Goal: Task Accomplishment & Management: Manage account settings

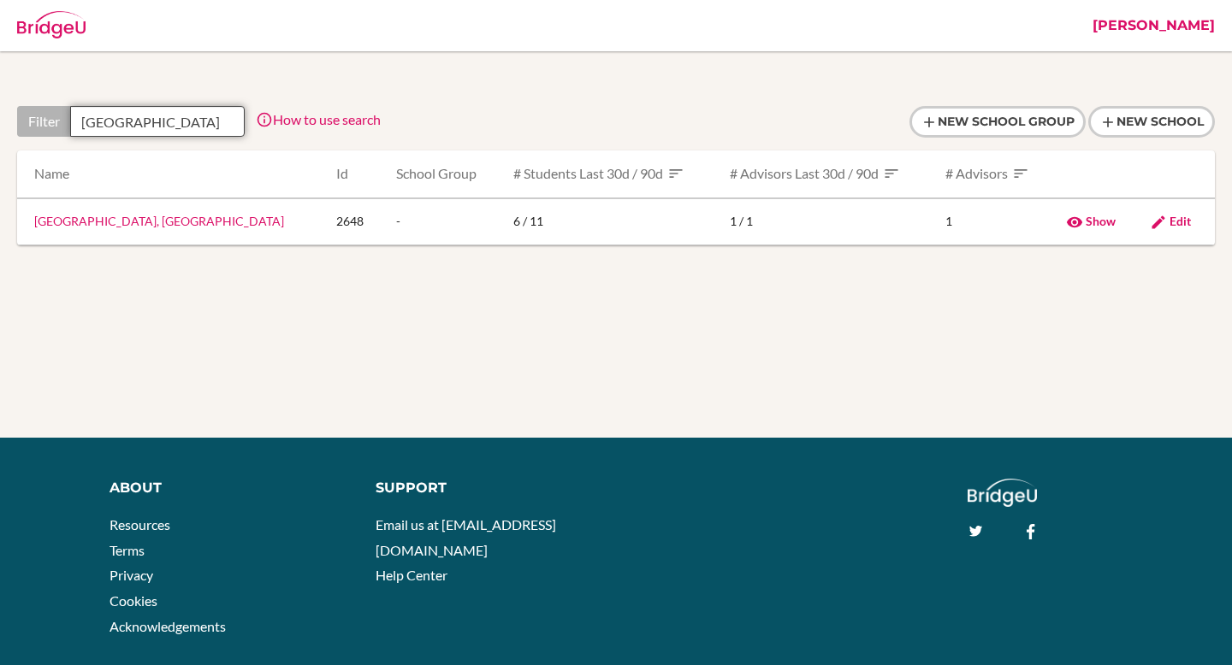
click at [132, 116] on input "[GEOGRAPHIC_DATA]" at bounding box center [157, 121] width 174 height 31
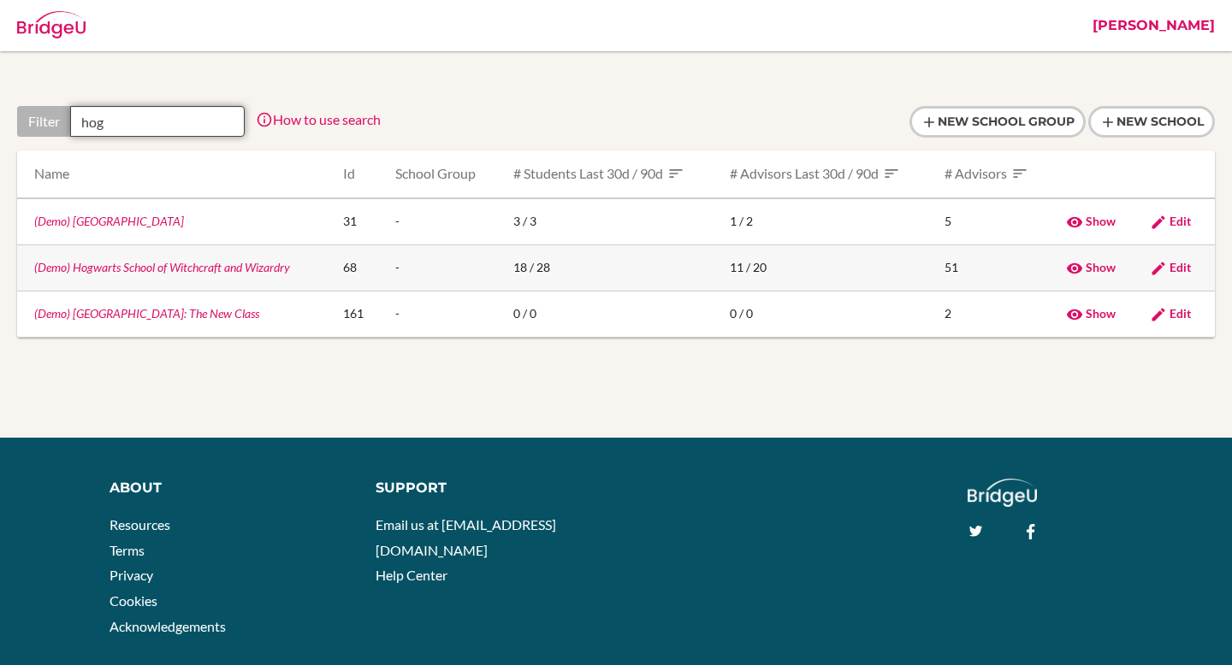
type input "hog"
click at [193, 269] on link "(Demo) Hogwarts School of Witchcraft and Wizardry" at bounding box center [162, 267] width 256 height 15
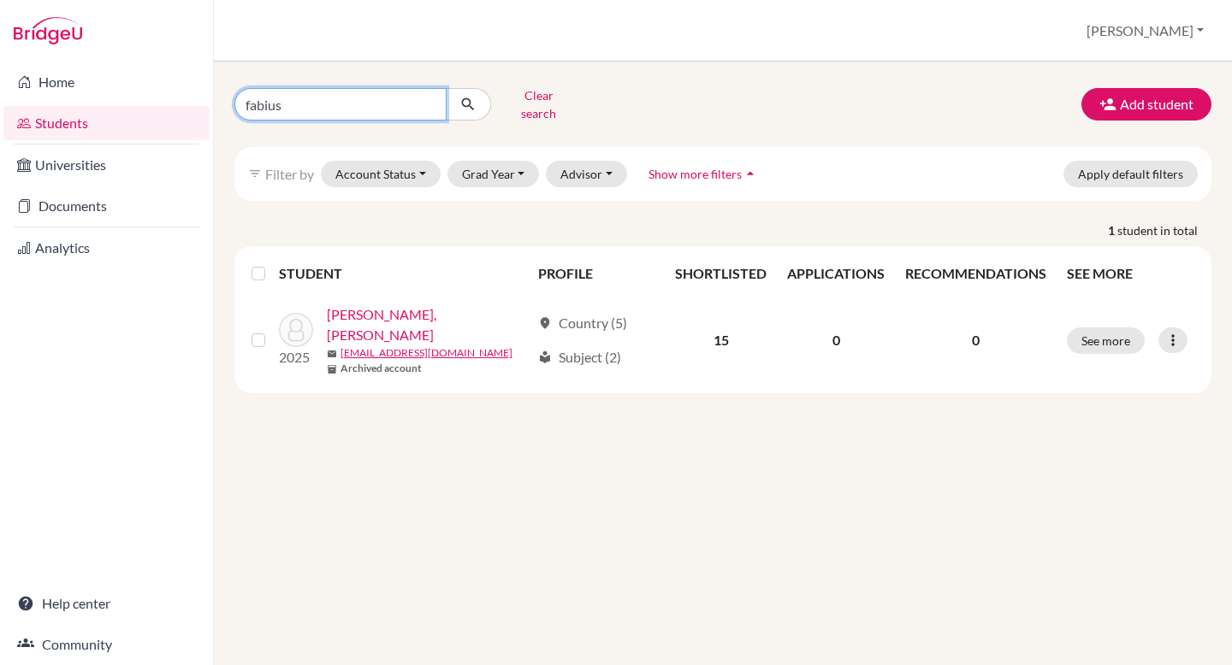
click at [429, 98] on input "fabius" at bounding box center [340, 104] width 212 height 33
click at [564, 93] on button "Clear search" at bounding box center [538, 104] width 95 height 44
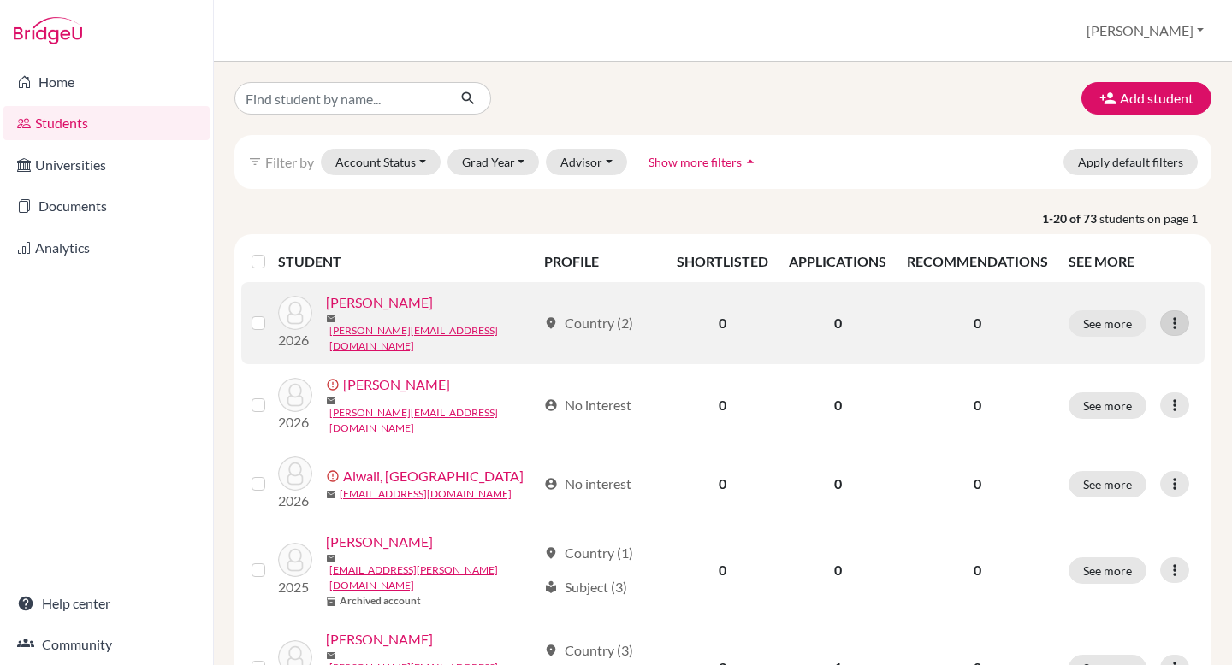
click at [1174, 317] on icon at bounding box center [1174, 323] width 17 height 17
click at [272, 313] on label at bounding box center [272, 313] width 0 height 0
click at [0, 0] on input "checkbox" at bounding box center [0, 0] width 0 height 0
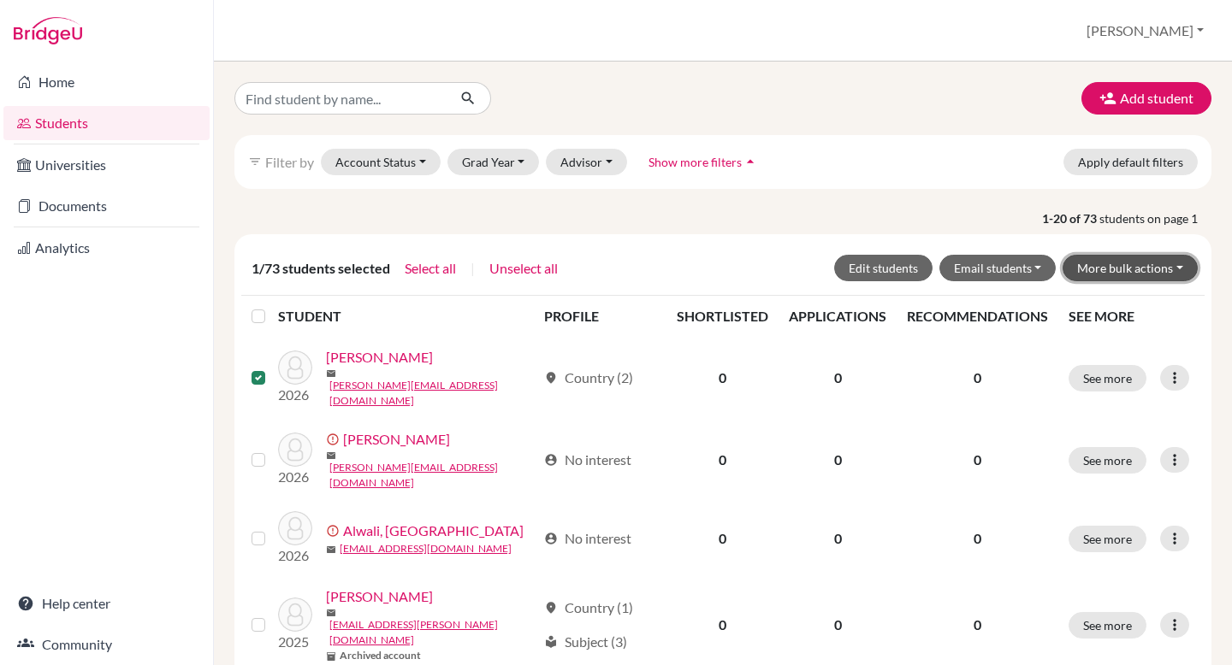
click at [1122, 266] on button "More bulk actions" at bounding box center [1129, 268] width 135 height 27
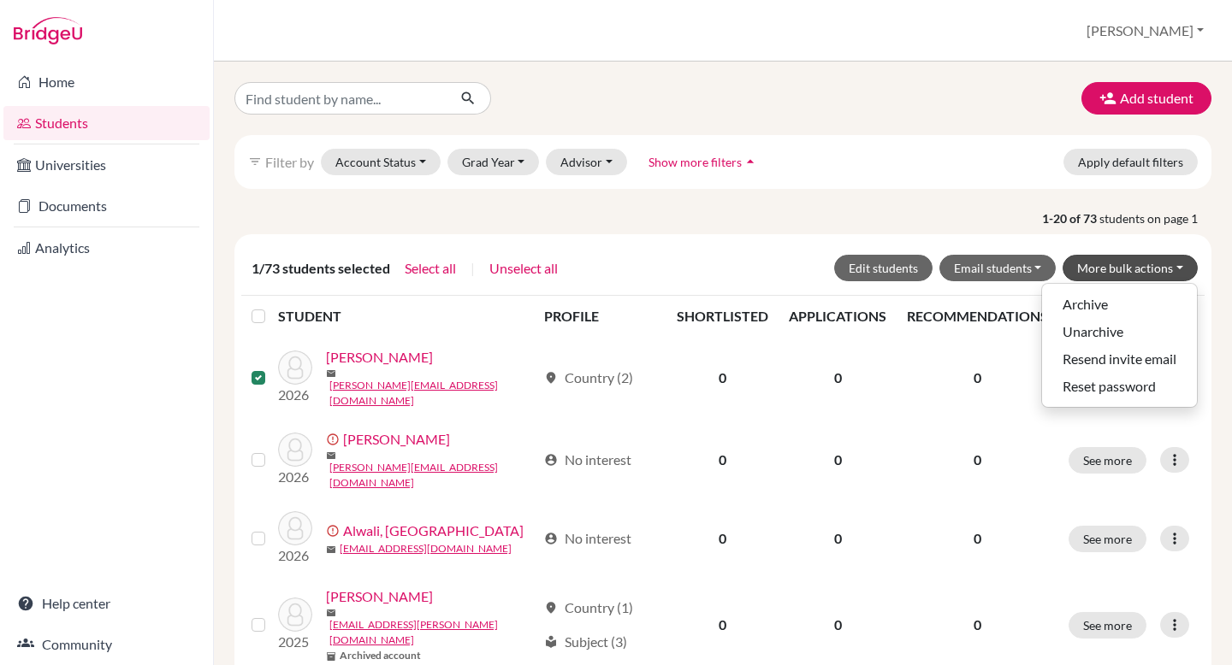
click at [866, 153] on div "filter_list Filter by Account Status Active accounts Archived accounts Register…" at bounding box center [722, 162] width 977 height 54
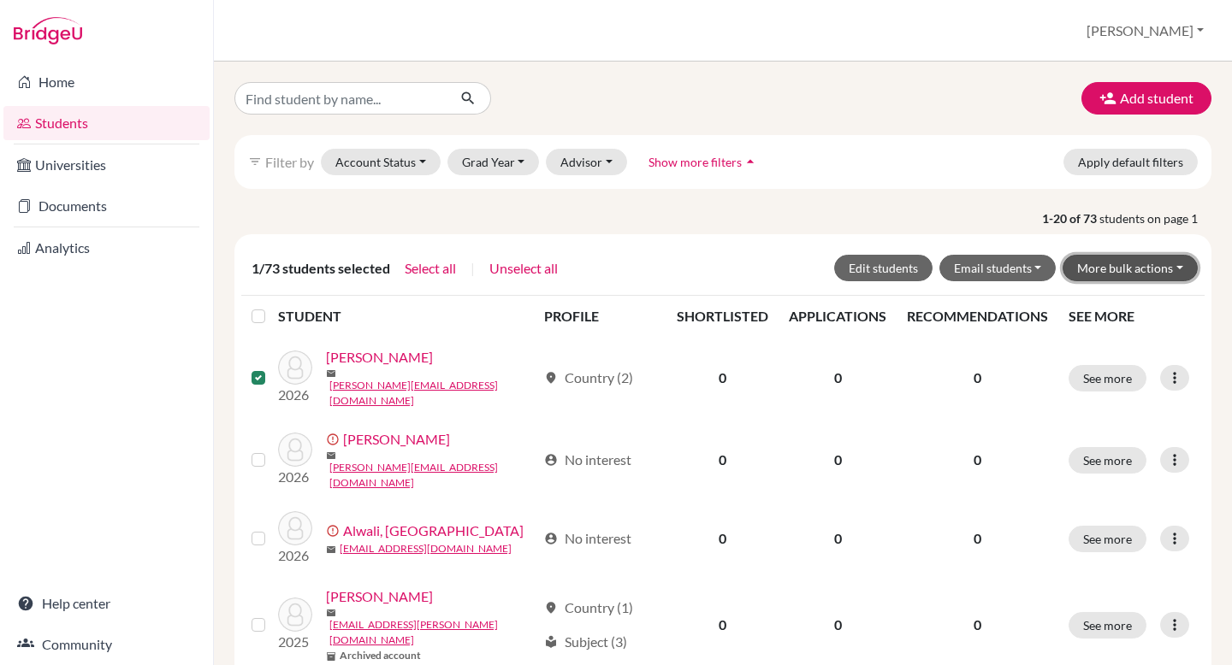
click at [1119, 266] on button "More bulk actions" at bounding box center [1129, 268] width 135 height 27
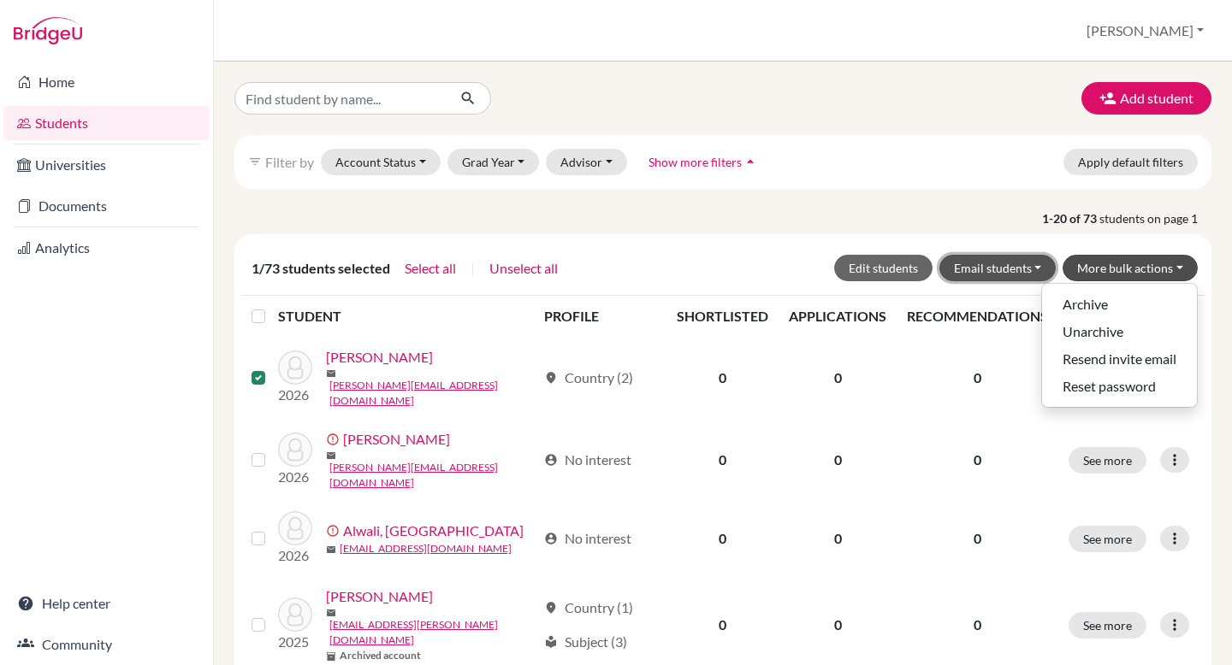
click at [1024, 270] on button "Email students" at bounding box center [997, 268] width 117 height 27
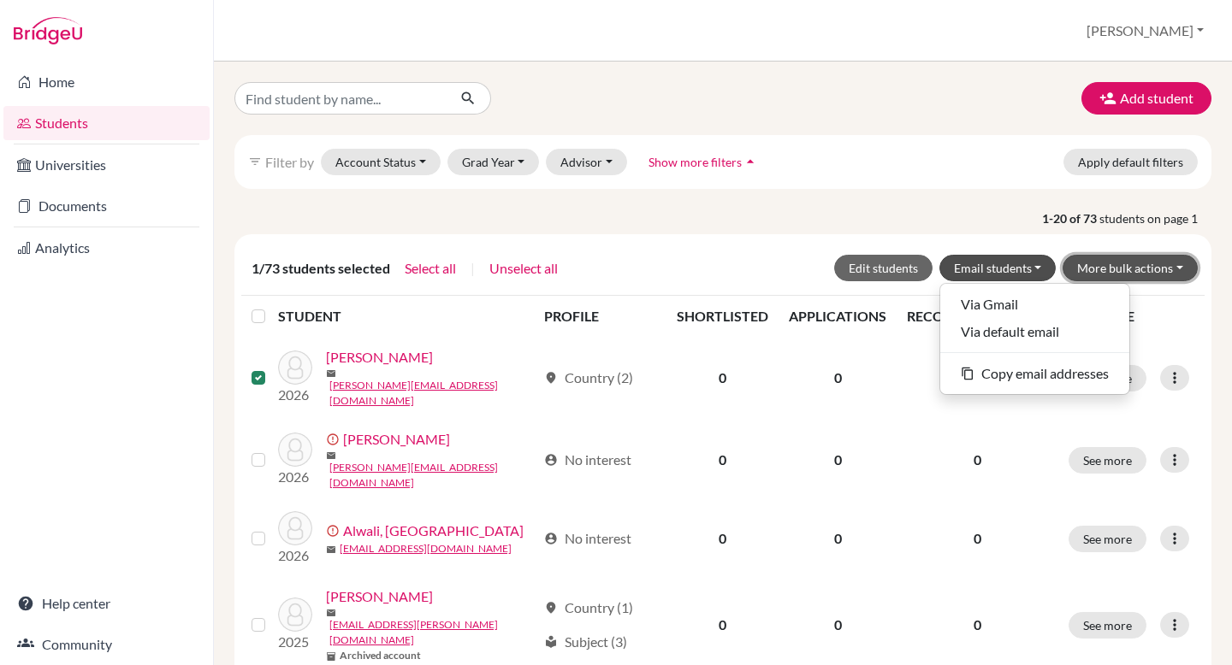
click at [1111, 270] on button "More bulk actions" at bounding box center [1129, 268] width 135 height 27
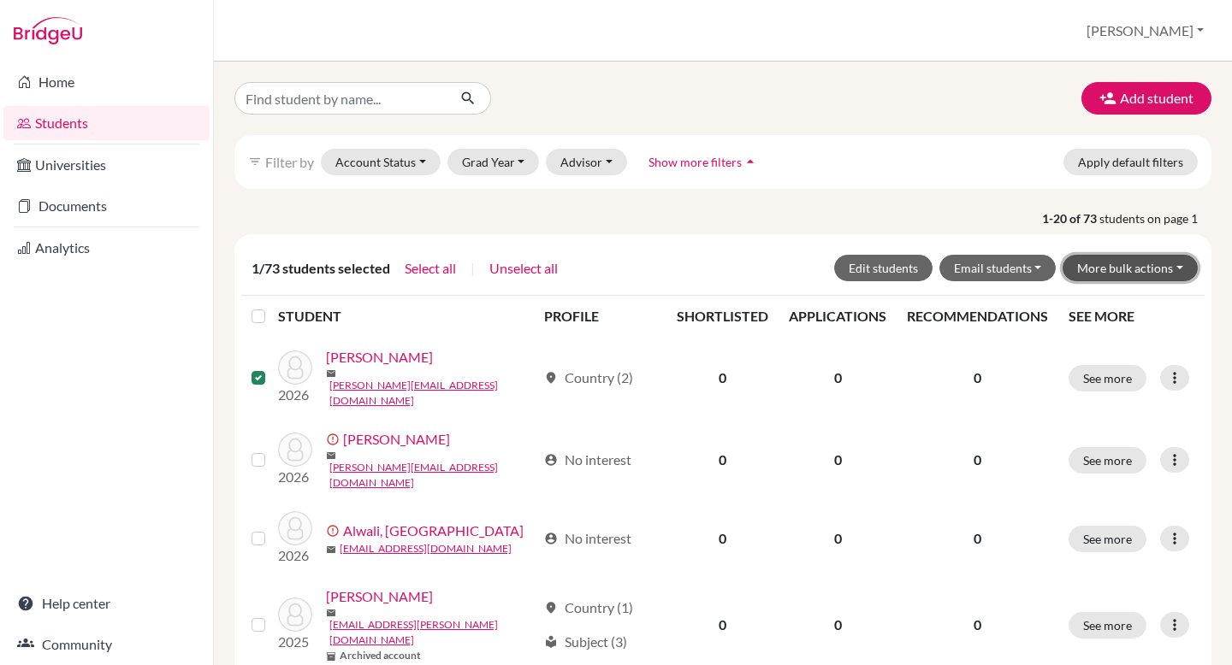
click at [1155, 272] on button "More bulk actions" at bounding box center [1129, 268] width 135 height 27
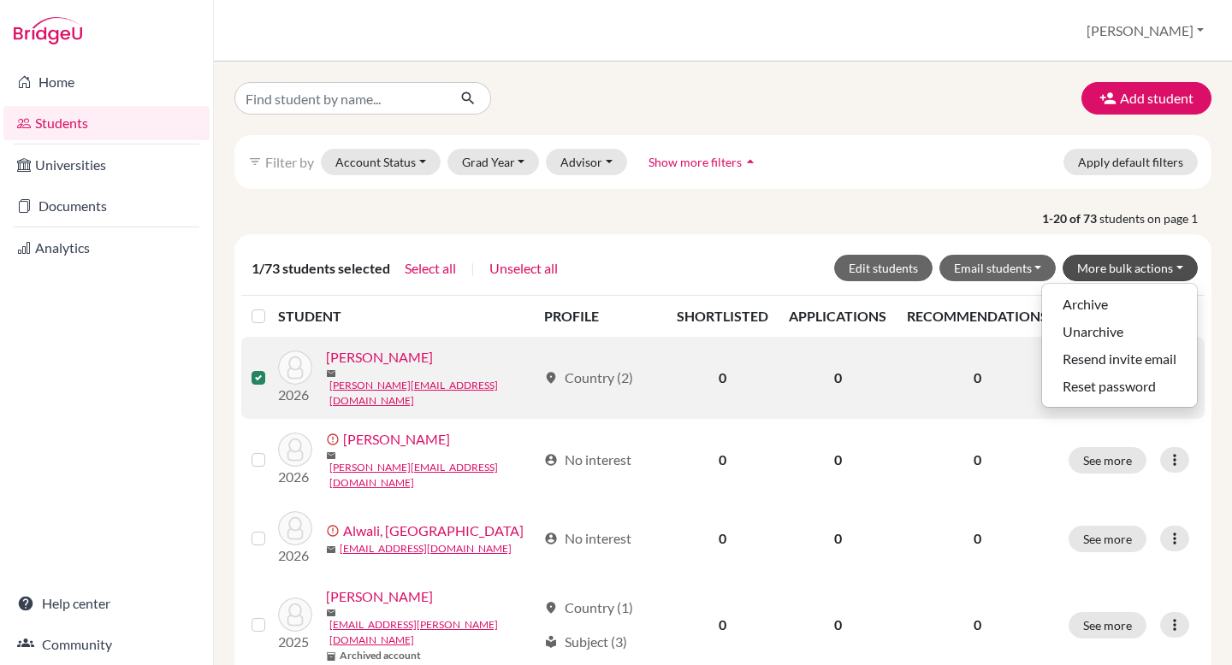
click at [272, 368] on label at bounding box center [272, 368] width 0 height 0
click at [0, 0] on input "checkbox" at bounding box center [0, 0] width 0 height 0
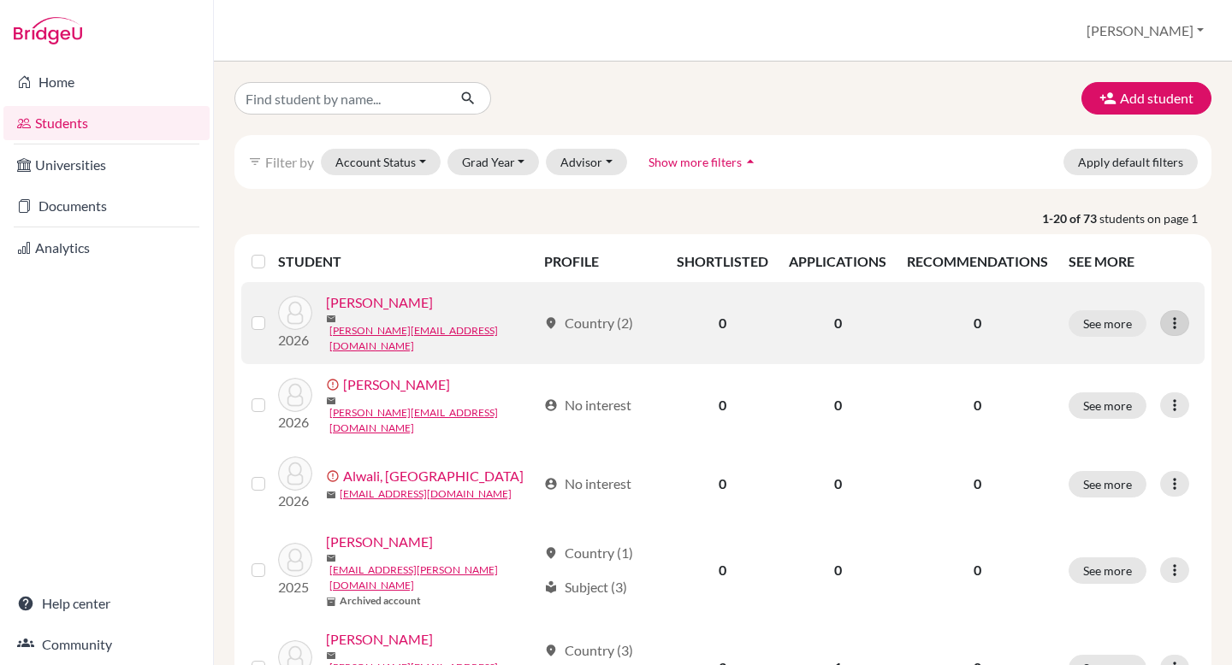
click at [1167, 316] on icon at bounding box center [1174, 323] width 17 height 17
click at [1086, 290] on td "See more Edit student Send Message Reset Password" at bounding box center [1131, 323] width 146 height 82
click at [1108, 322] on button "See more" at bounding box center [1107, 323] width 78 height 27
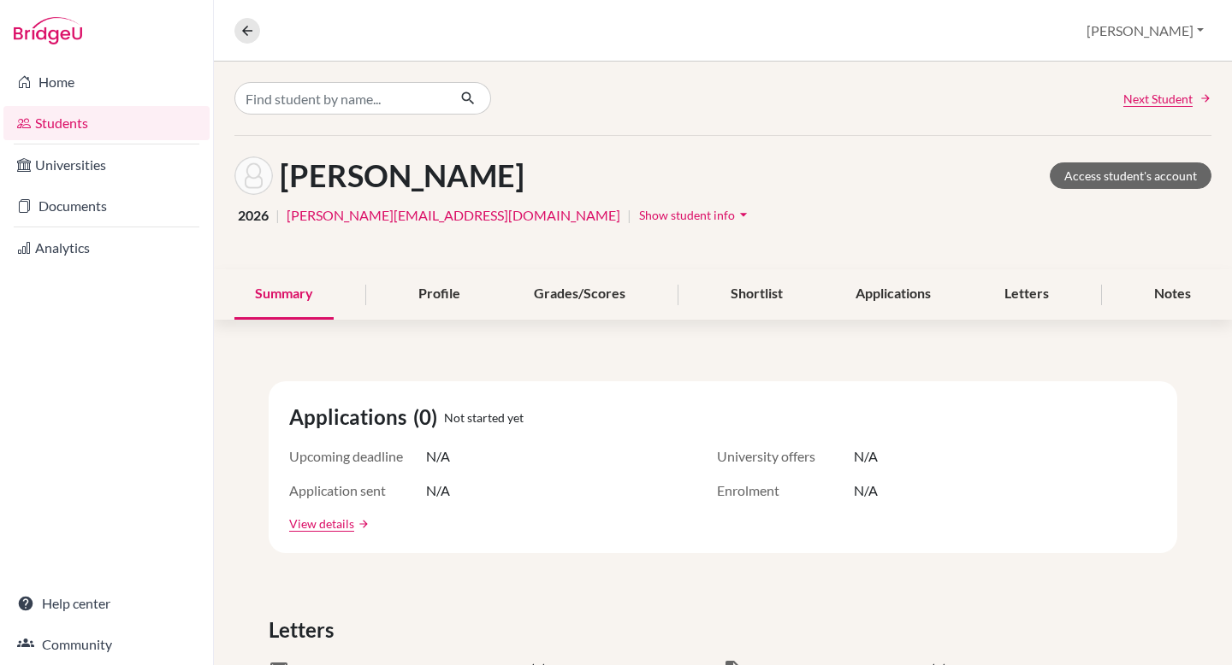
click at [639, 216] on span "Show student info" at bounding box center [687, 215] width 96 height 15
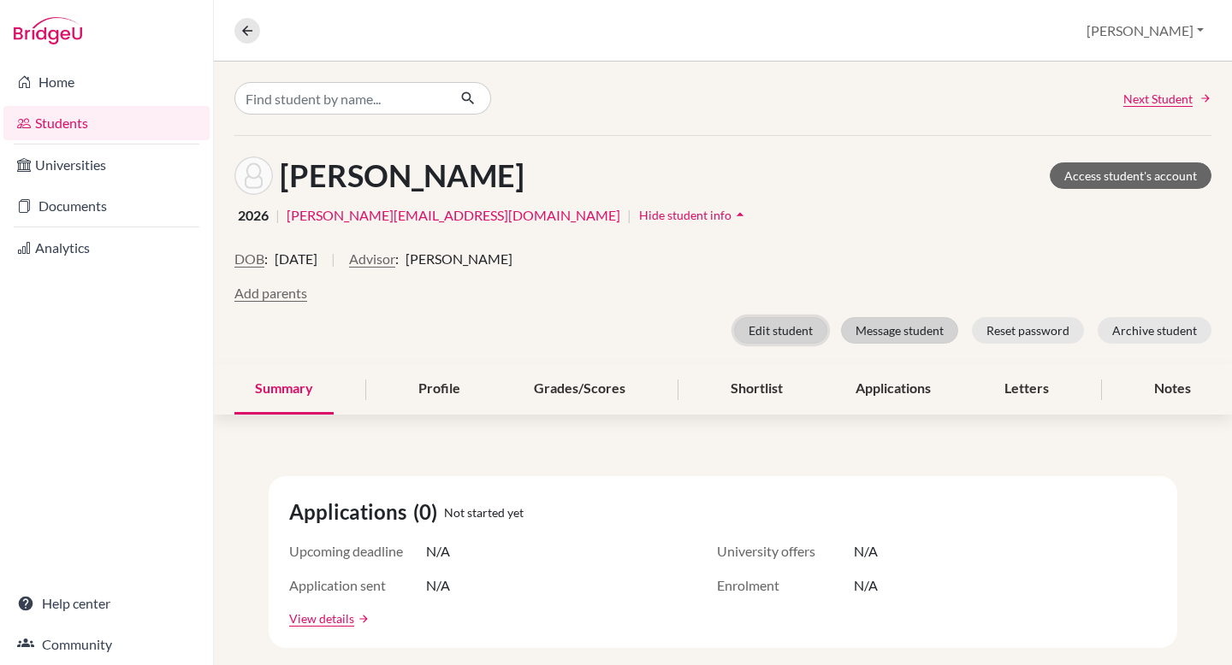
click at [802, 329] on button "Edit student" at bounding box center [780, 330] width 93 height 27
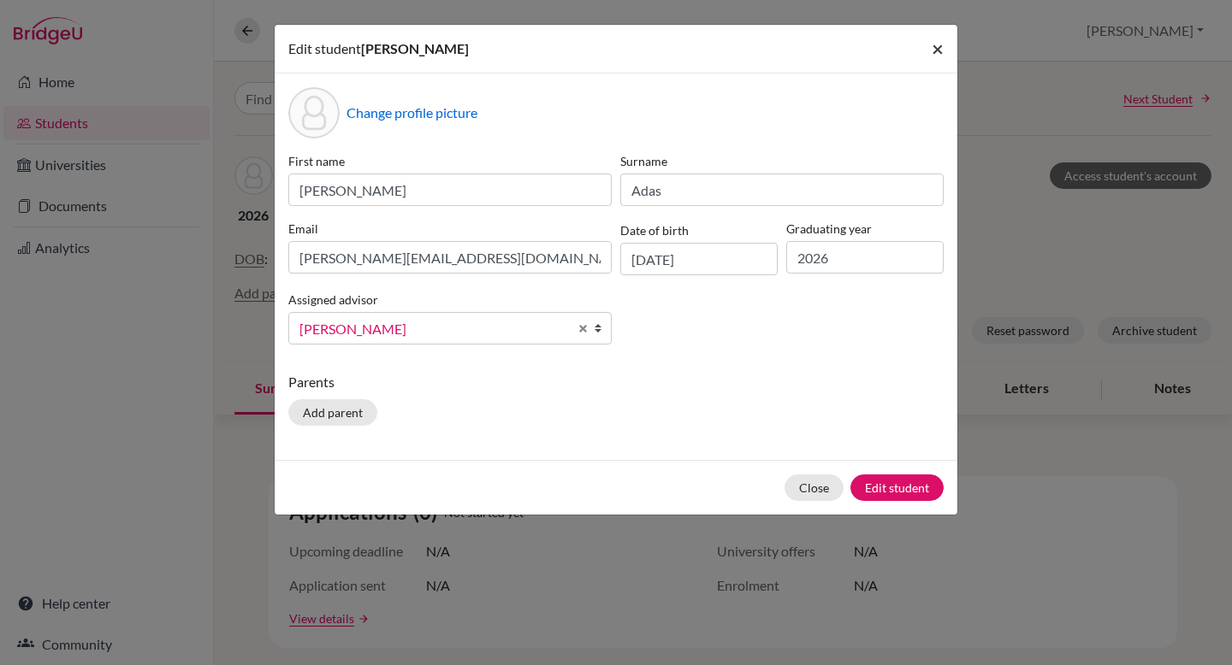
click at [933, 44] on span "×" at bounding box center [937, 48] width 12 height 25
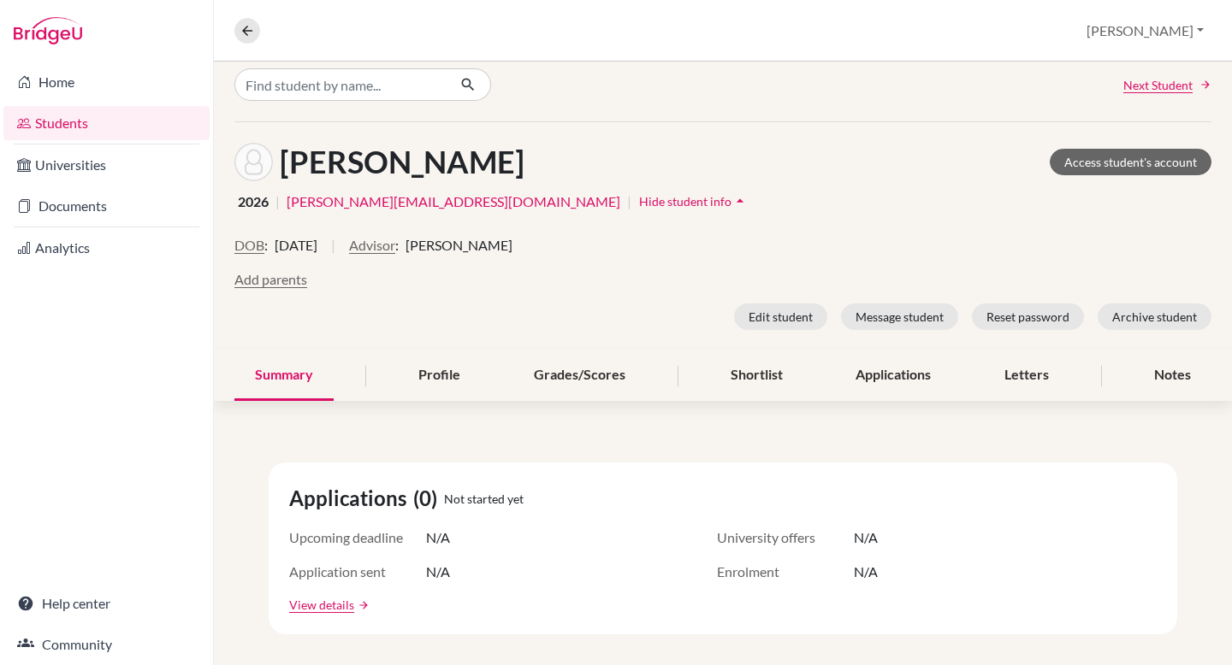
scroll to position [18, 0]
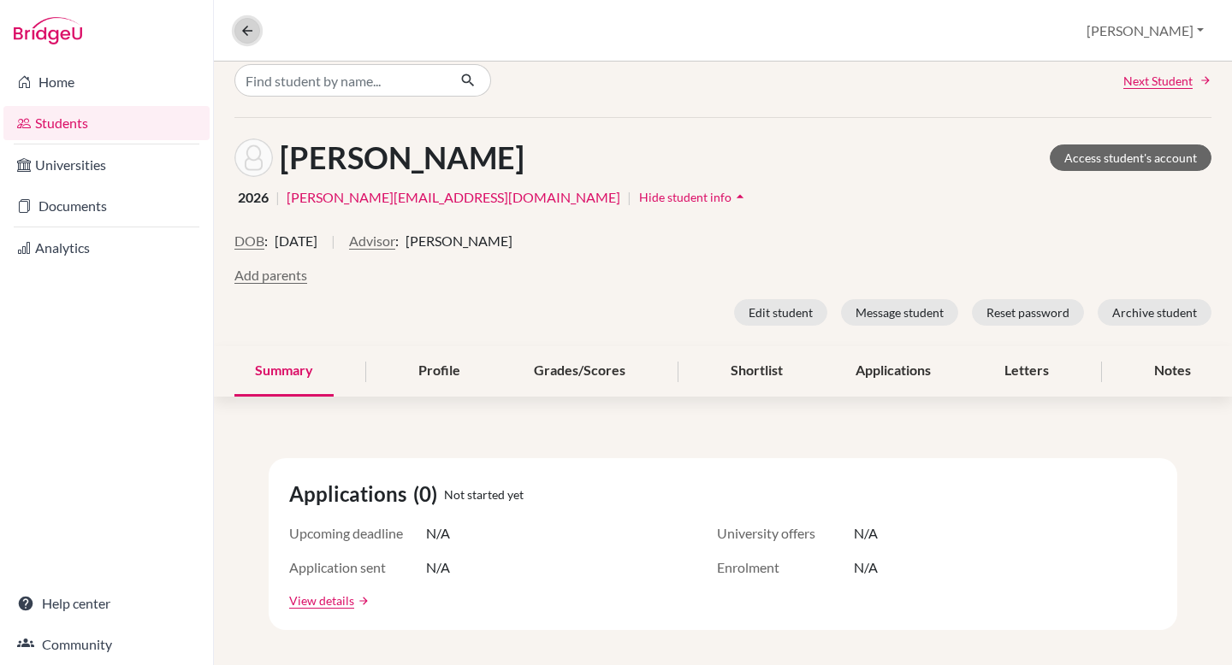
click at [249, 28] on icon at bounding box center [246, 30] width 15 height 15
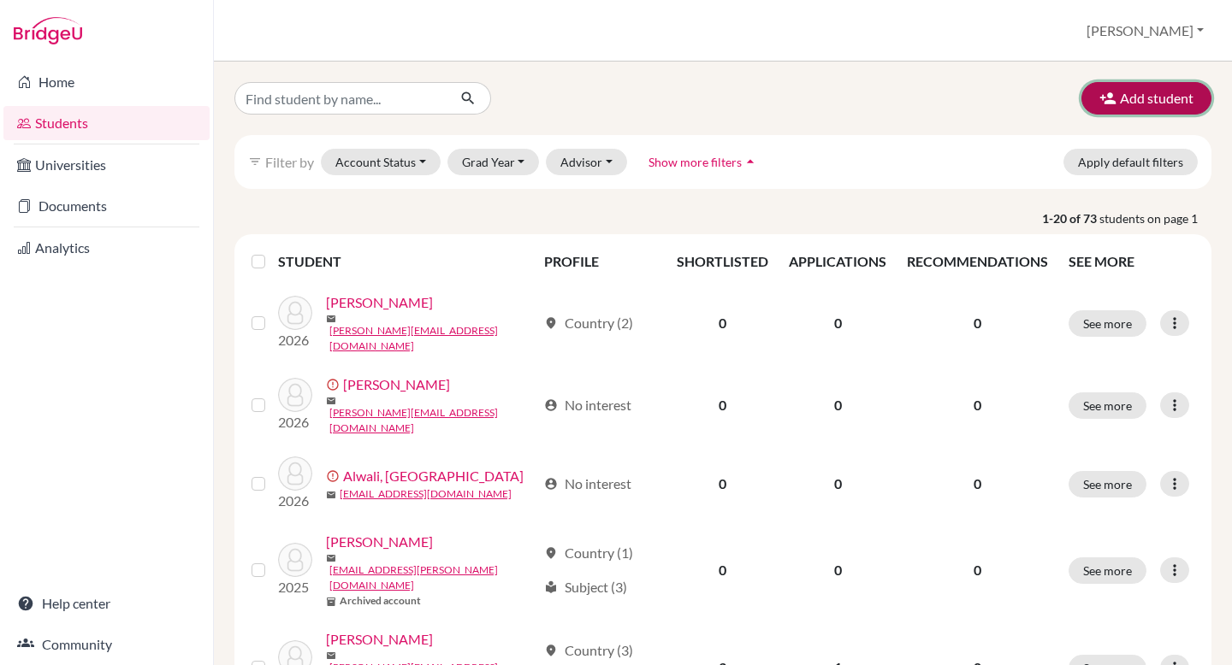
click at [1152, 103] on button "Add student" at bounding box center [1146, 98] width 130 height 33
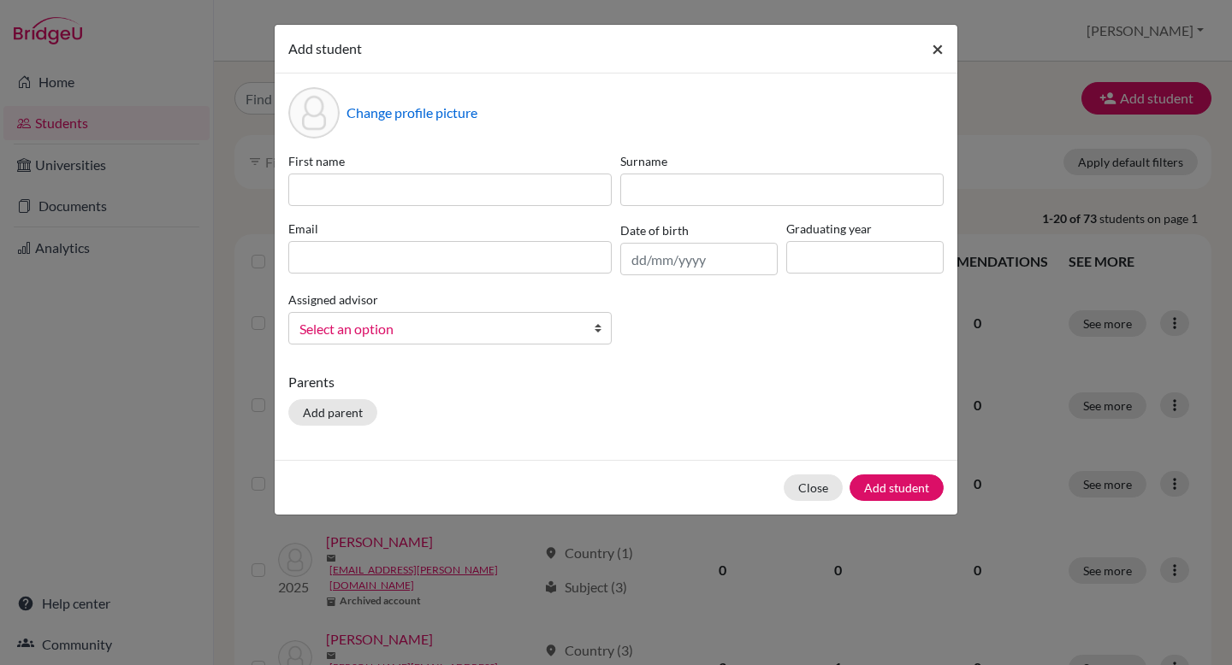
click at [941, 54] on span "×" at bounding box center [937, 48] width 12 height 25
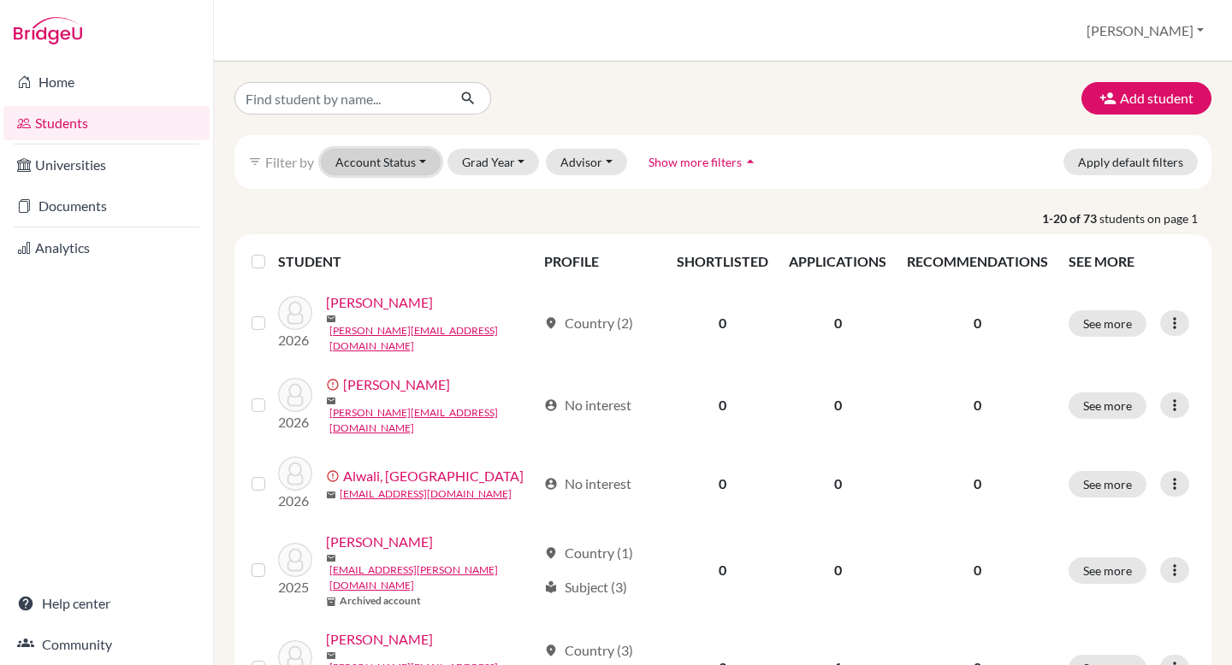
click at [395, 155] on button "Account Status" at bounding box center [381, 162] width 120 height 27
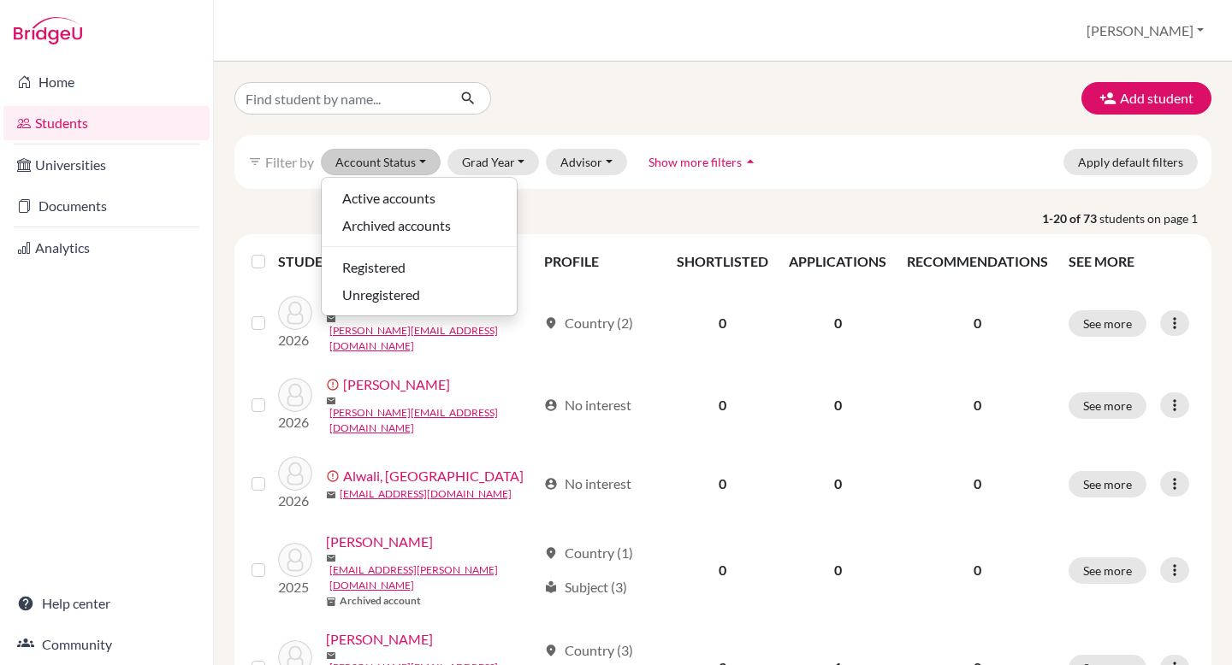
click at [567, 241] on th "PROFILE" at bounding box center [600, 261] width 133 height 41
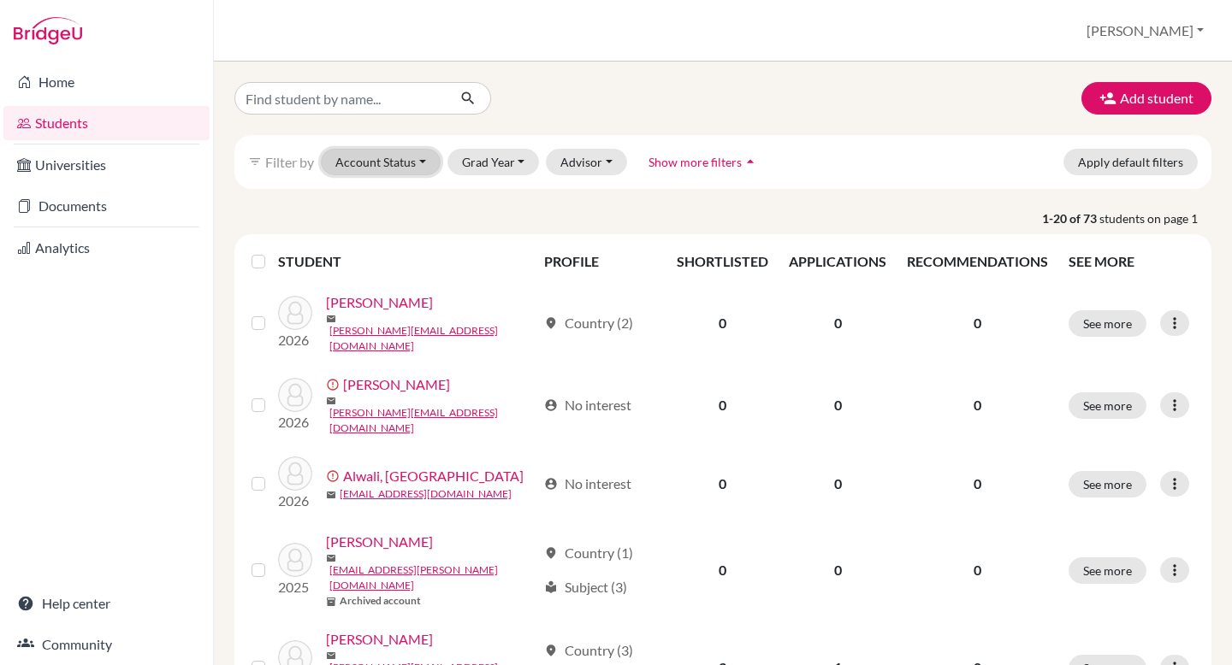
click at [397, 154] on button "Account Status" at bounding box center [381, 162] width 120 height 27
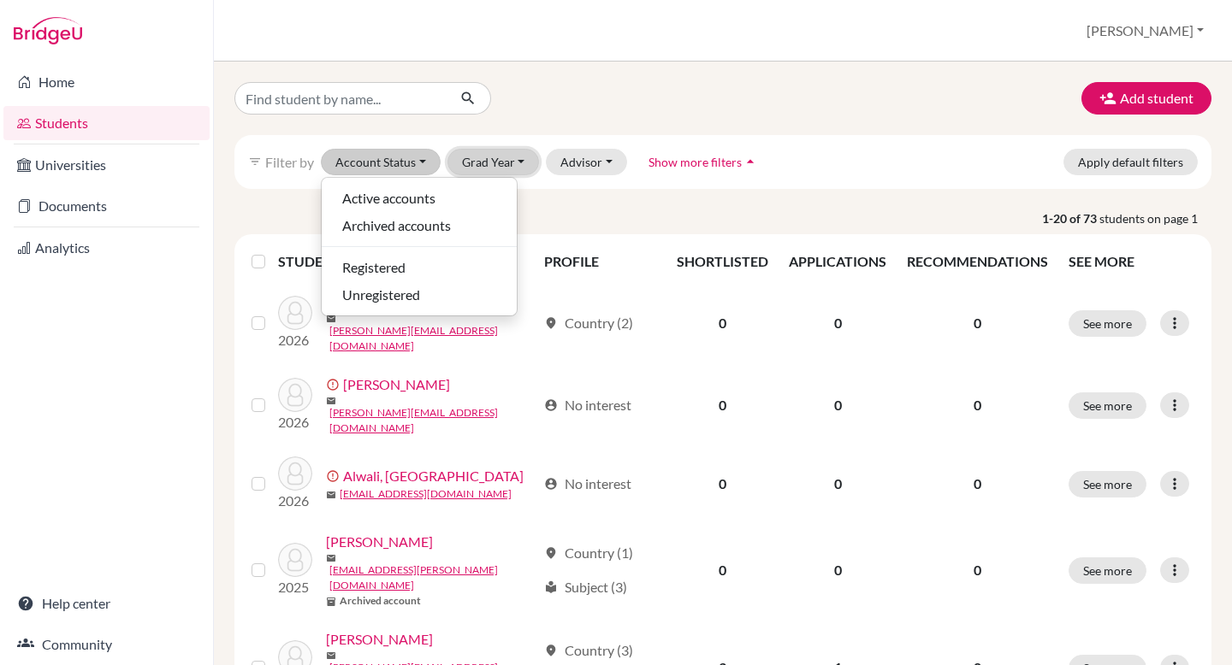
click at [477, 153] on button "Grad Year" at bounding box center [493, 162] width 92 height 27
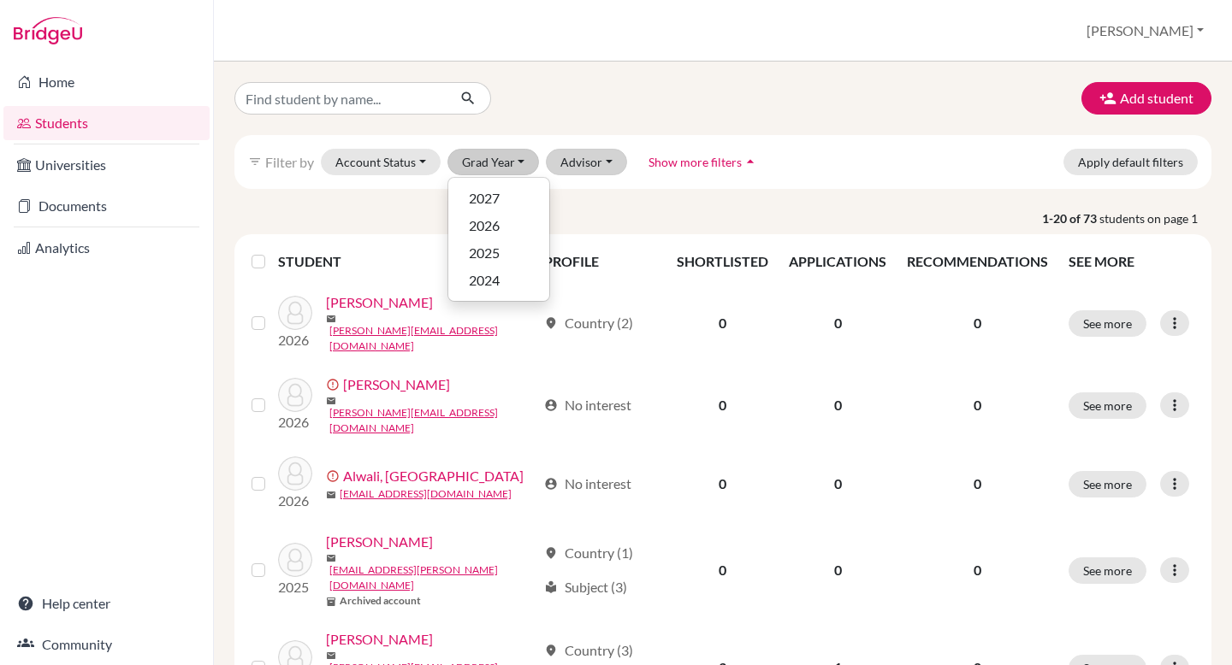
click at [591, 166] on button "Advisor" at bounding box center [586, 162] width 81 height 27
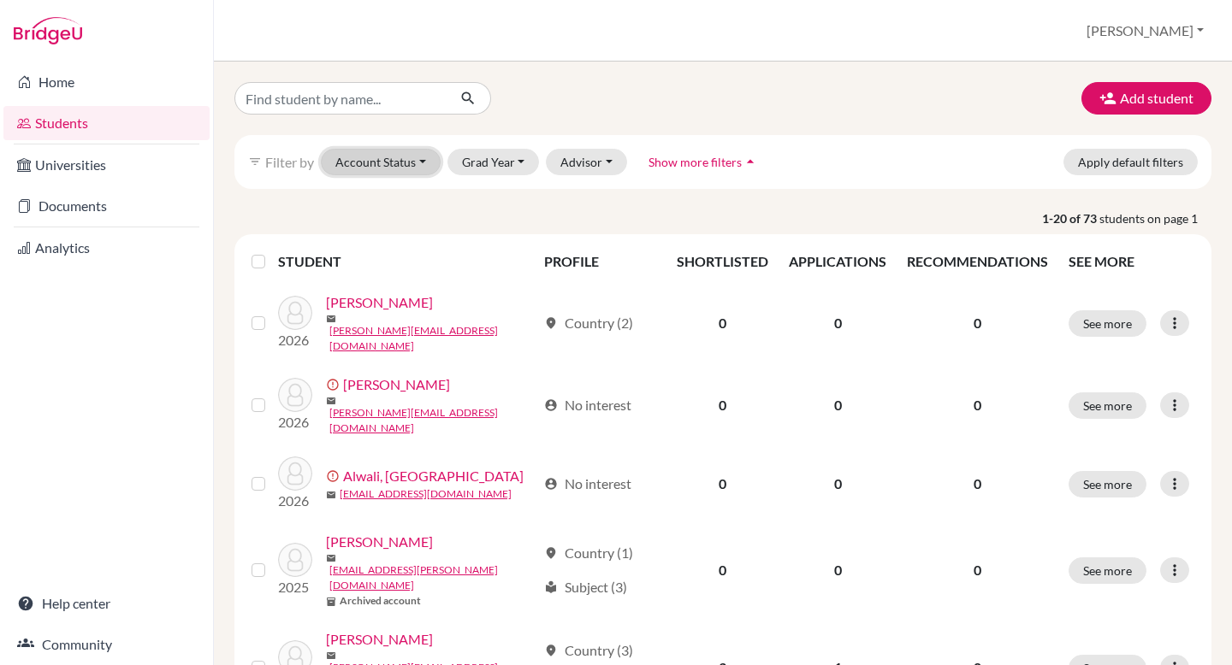
click at [388, 164] on button "Account Status" at bounding box center [381, 162] width 120 height 27
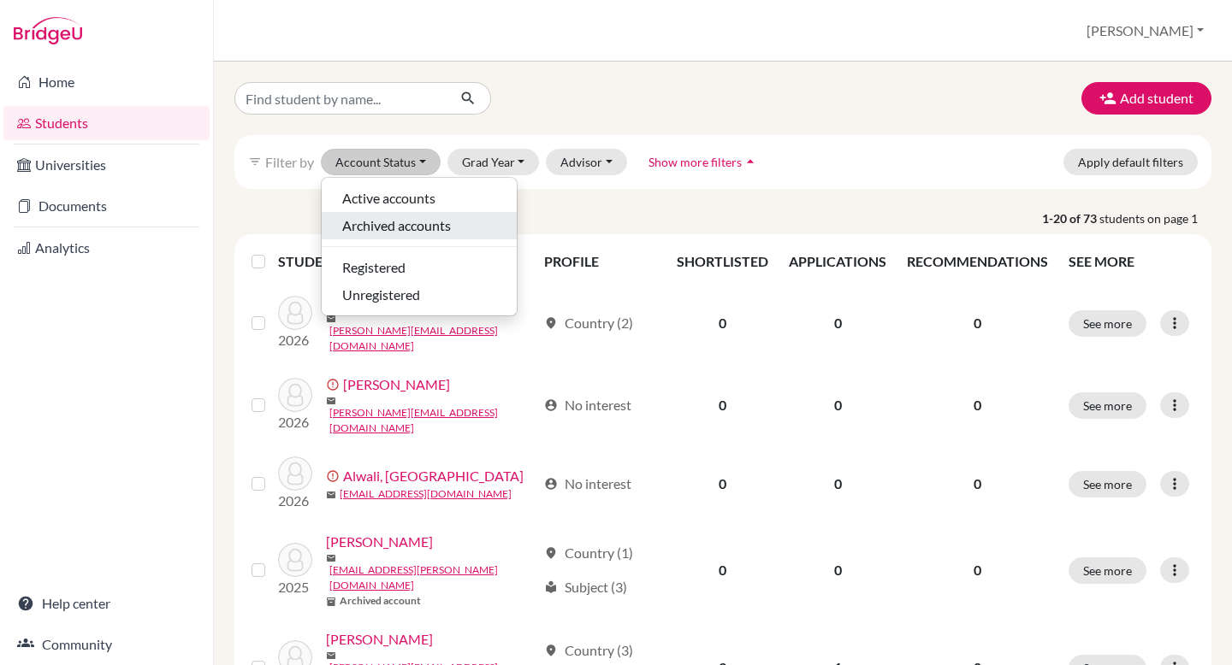
click at [420, 217] on span "Archived accounts" at bounding box center [396, 226] width 109 height 21
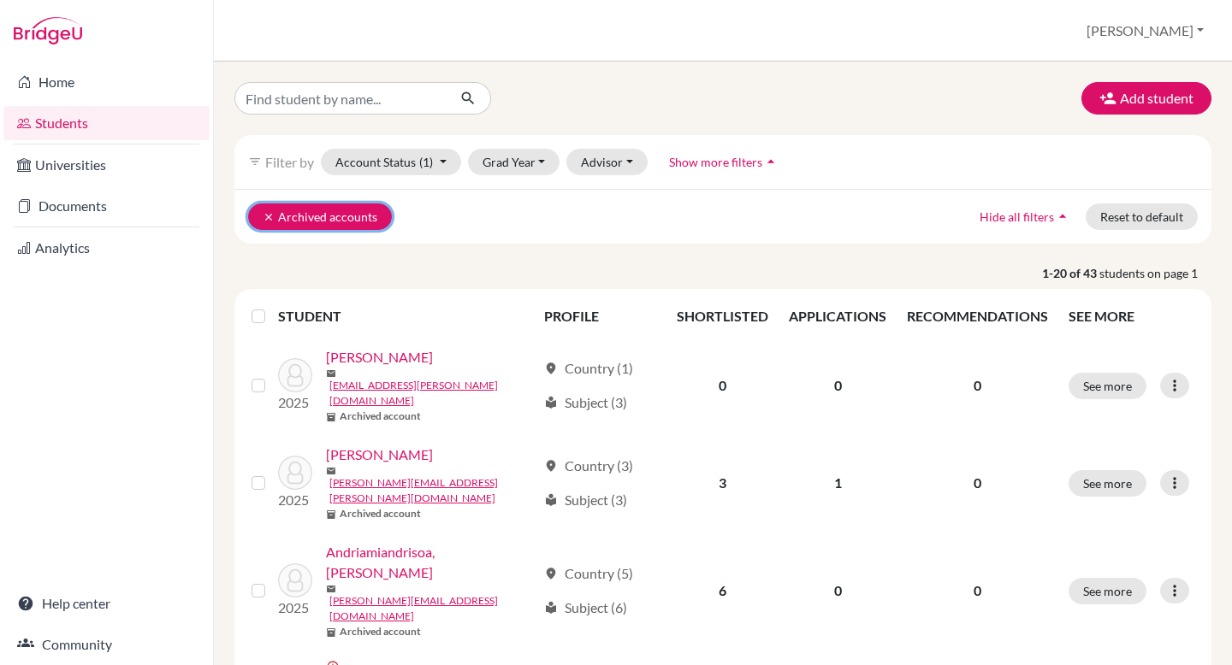
click at [270, 212] on icon "clear" at bounding box center [269, 217] width 12 height 12
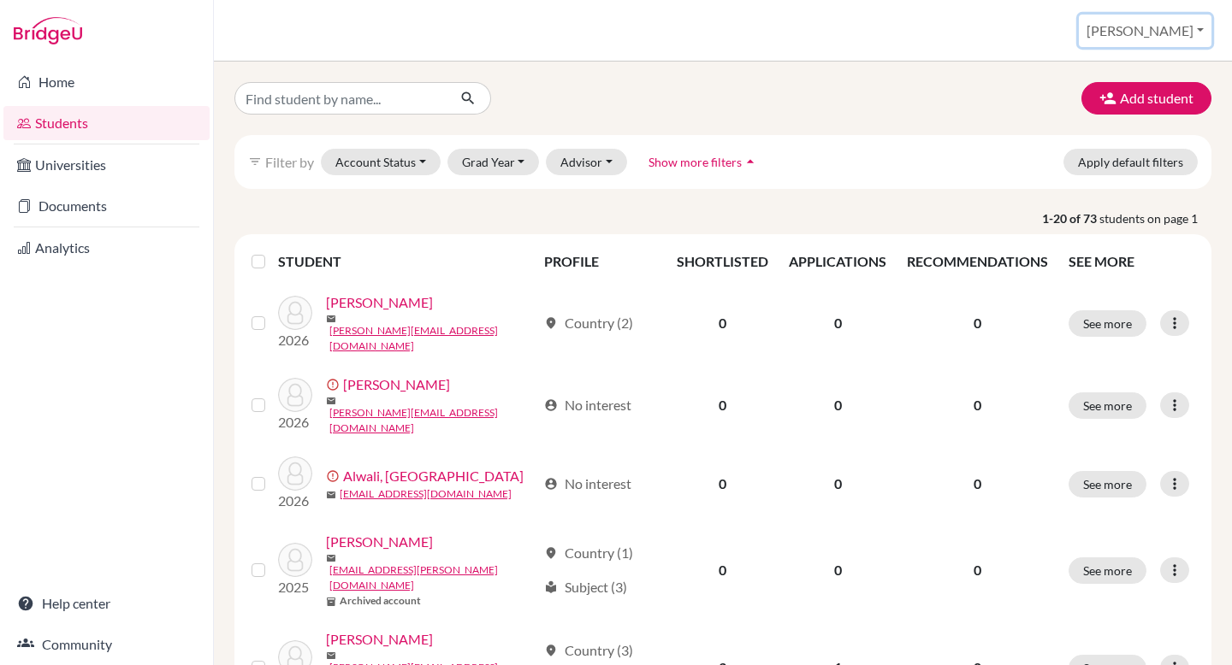
click at [1175, 34] on button "[PERSON_NAME]" at bounding box center [1145, 31] width 133 height 33
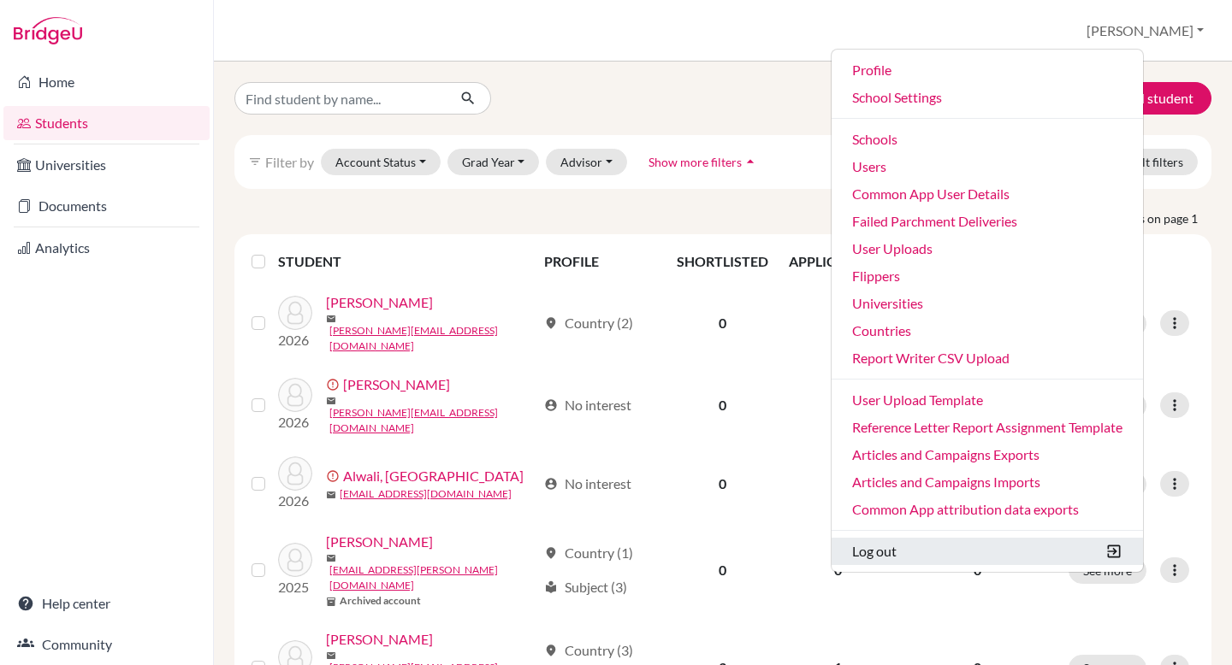
click at [992, 550] on button "Log out" at bounding box center [986, 551] width 311 height 27
